Goal: Information Seeking & Learning: Learn about a topic

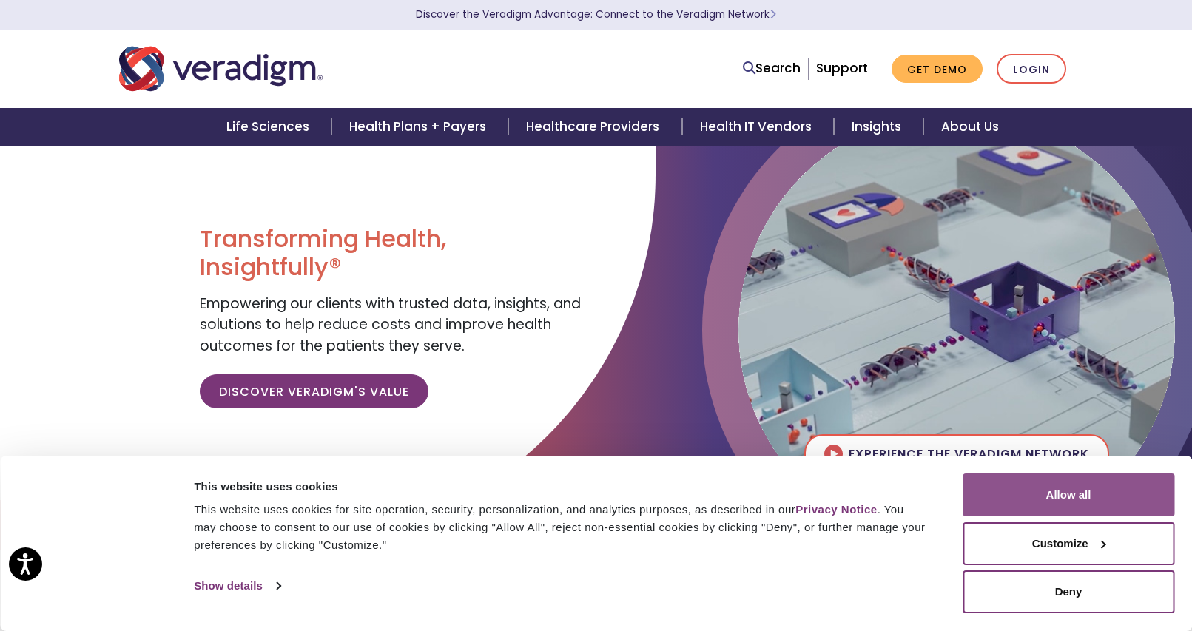
click at [1116, 507] on button "Allow all" at bounding box center [1069, 495] width 212 height 43
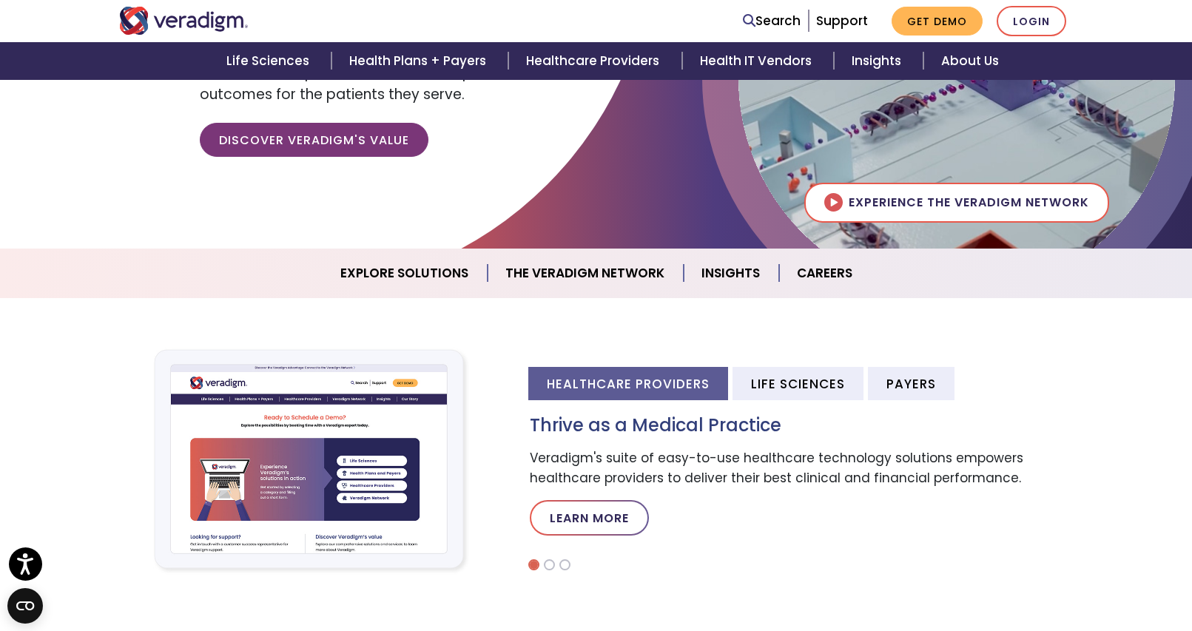
scroll to position [296, 0]
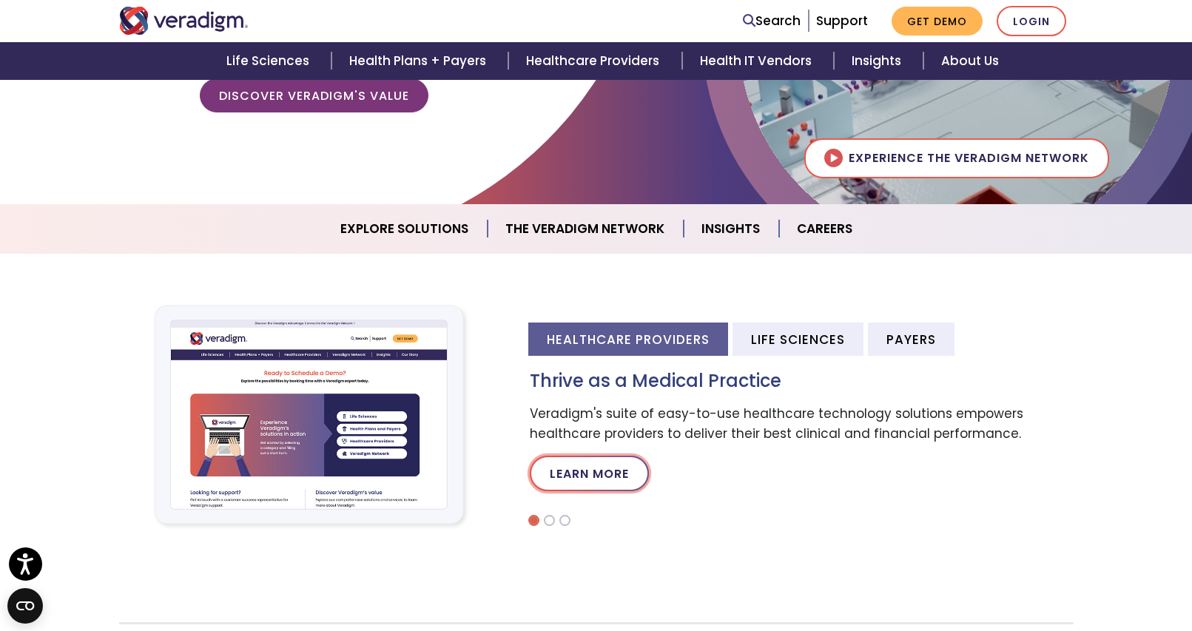
click at [573, 478] on link "Learn More" at bounding box center [589, 474] width 119 height 36
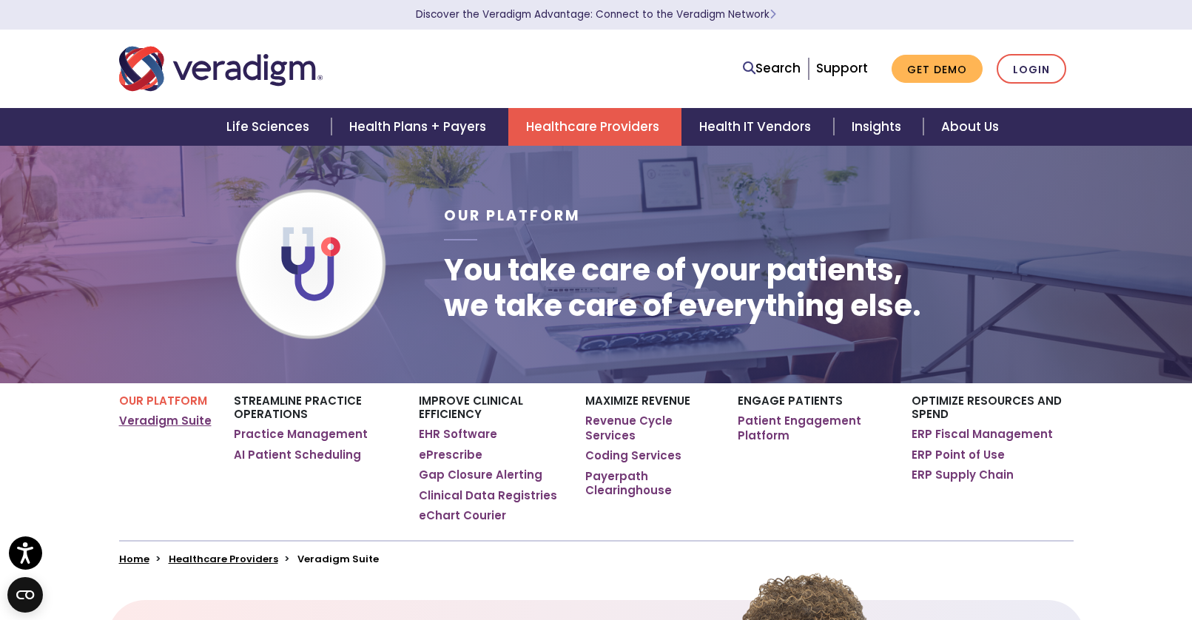
click at [202, 424] on link "Veradigm Suite" at bounding box center [165, 421] width 93 height 15
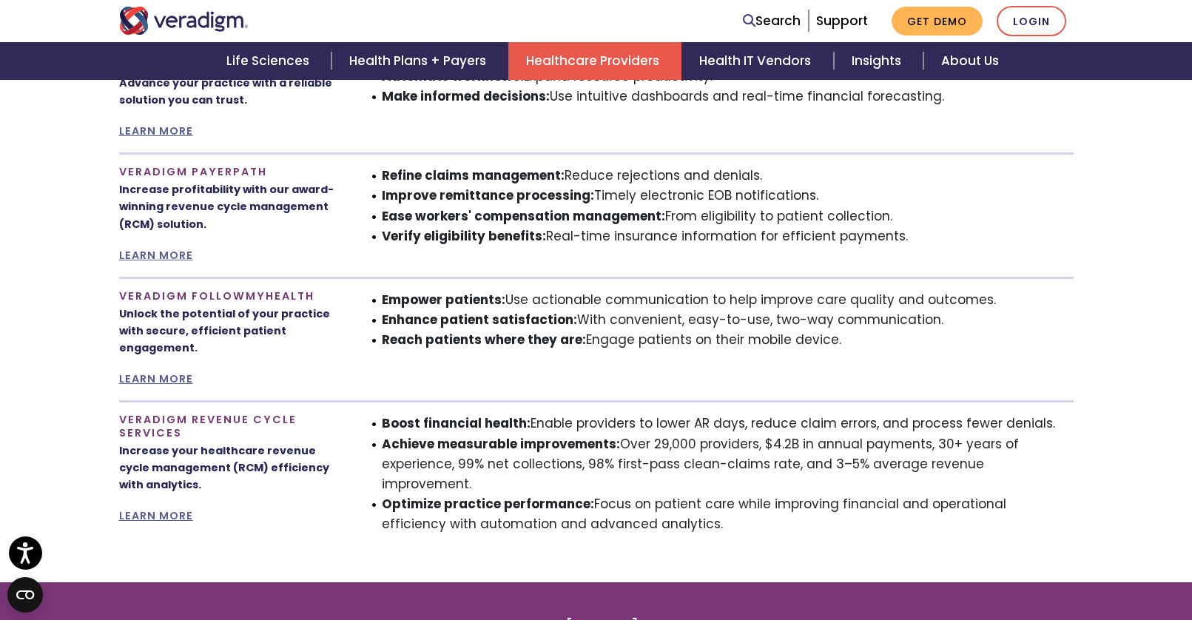
scroll to position [1184, 0]
